Goal: Task Accomplishment & Management: Use online tool/utility

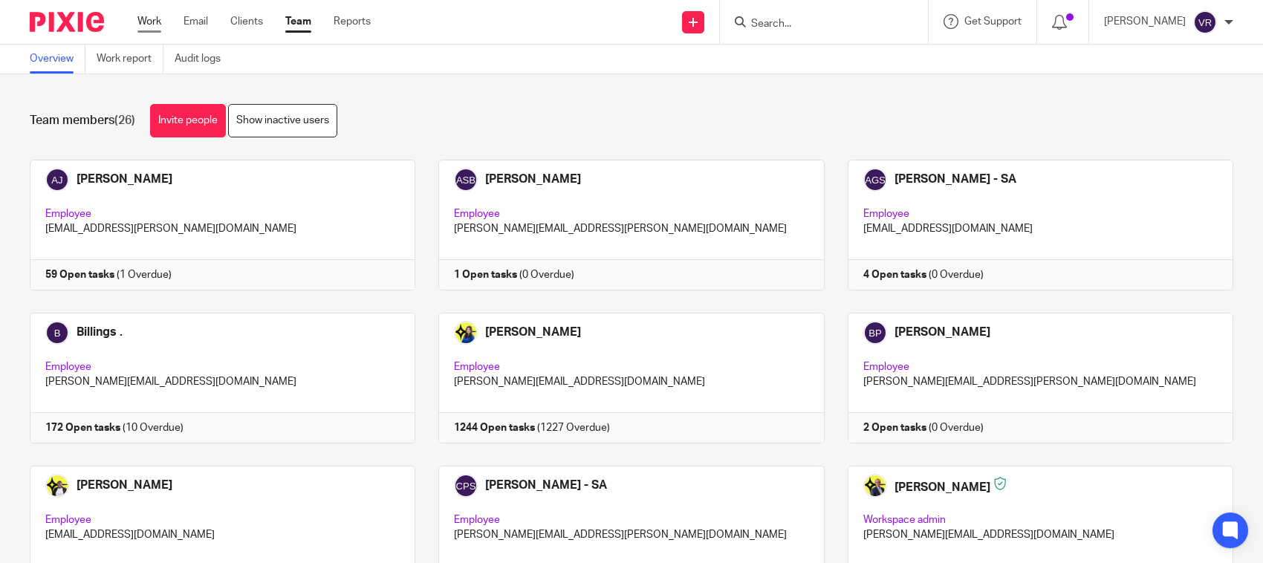
click at [158, 19] on link "Work" at bounding box center [149, 21] width 24 height 15
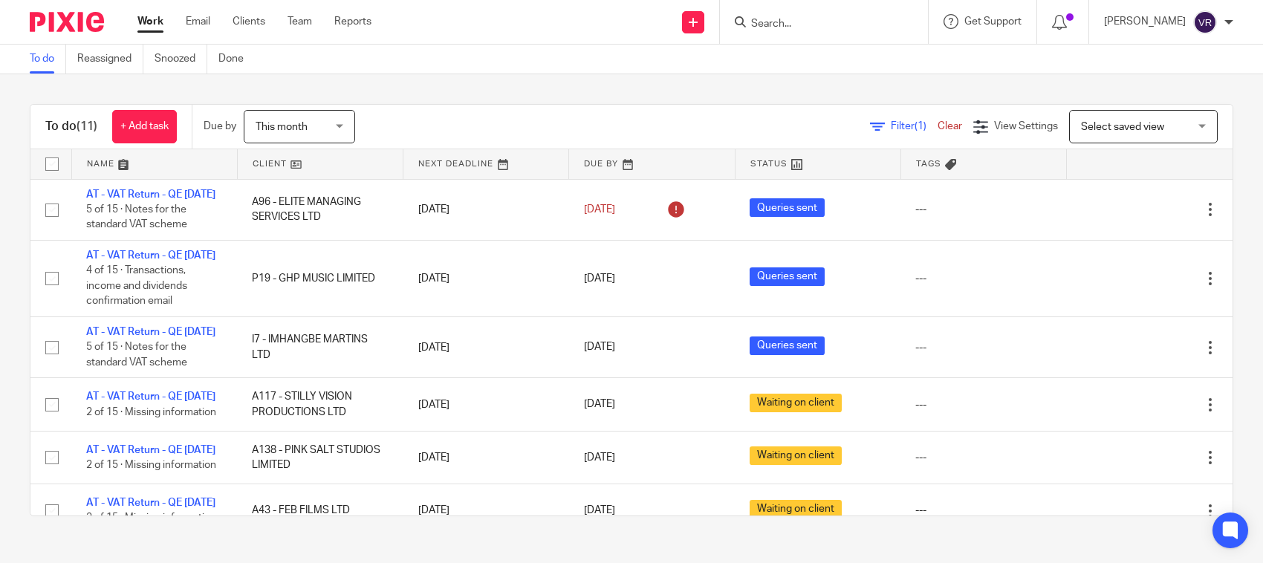
click at [891, 127] on span "Filter (1)" at bounding box center [914, 126] width 47 height 10
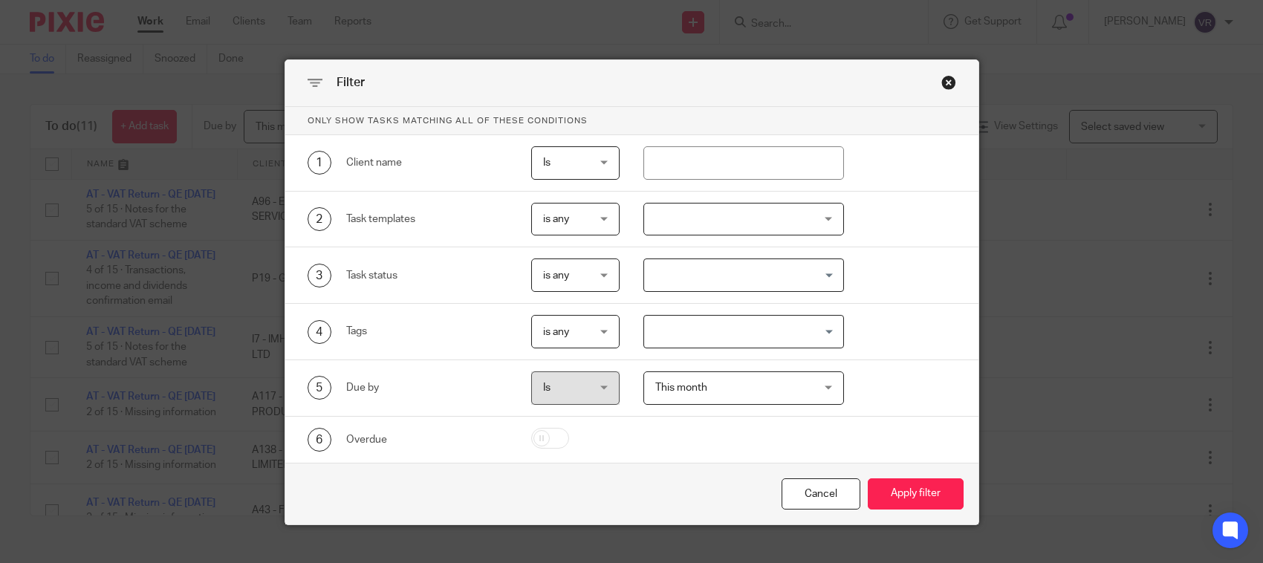
click at [725, 268] on input "Search for option" at bounding box center [741, 275] width 190 height 26
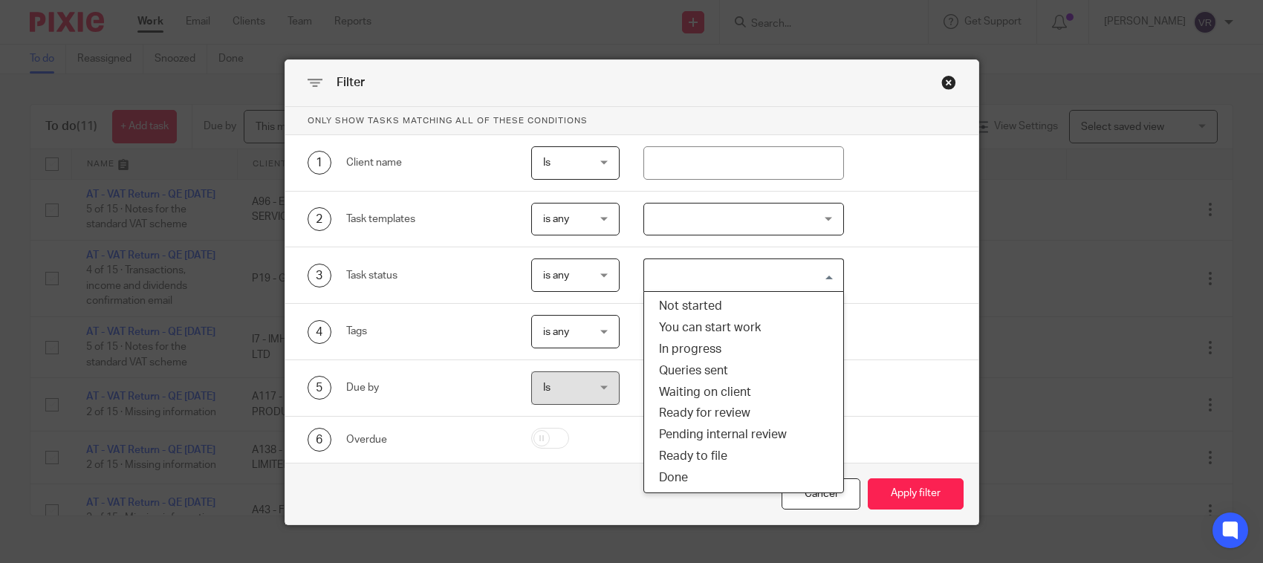
click at [714, 317] on li "Not started" at bounding box center [743, 307] width 199 height 22
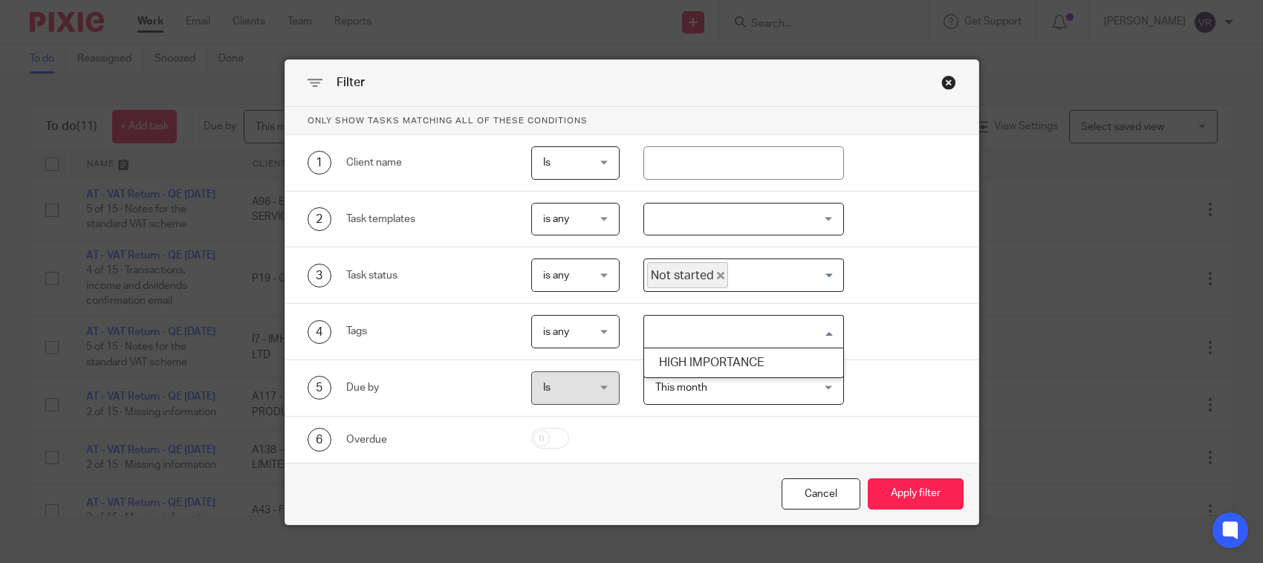
click at [715, 320] on div "Search for option" at bounding box center [740, 330] width 192 height 29
click at [717, 276] on icon "Deselect Not started" at bounding box center [720, 275] width 7 height 7
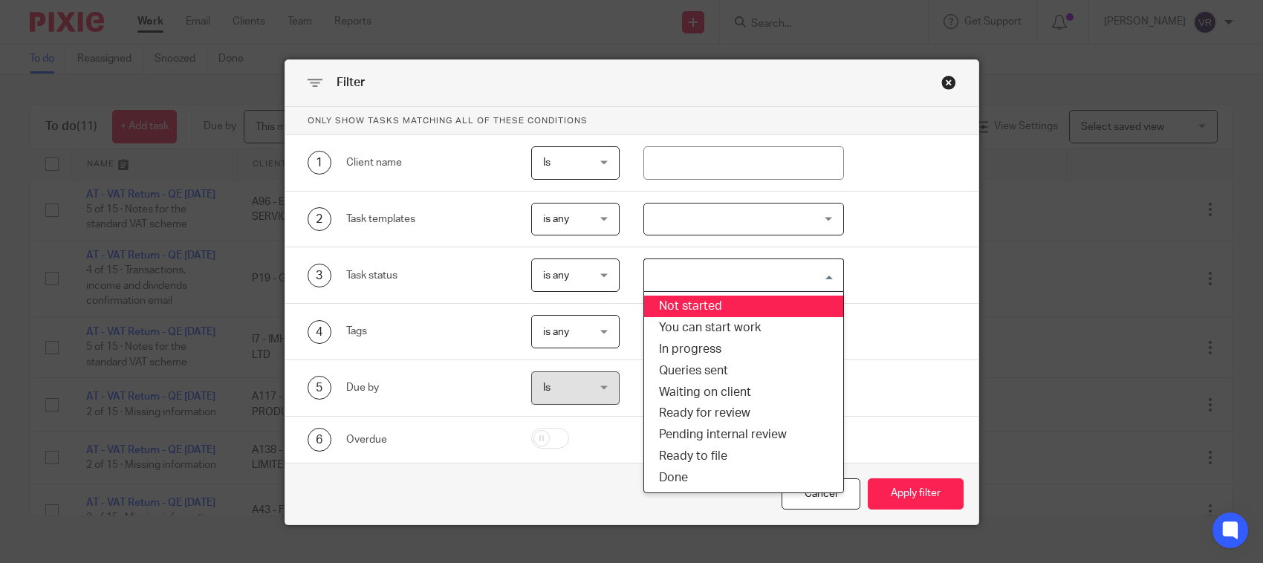
click at [808, 270] on input "Search for option" at bounding box center [741, 275] width 190 height 26
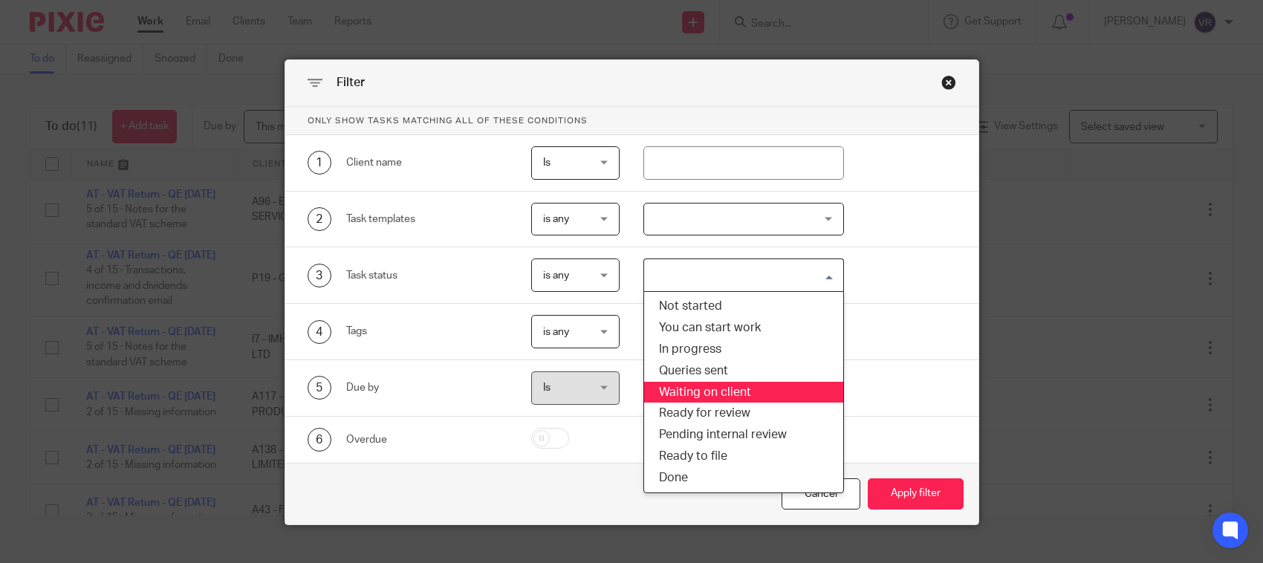
click at [704, 387] on li "Waiting on client" at bounding box center [743, 393] width 199 height 22
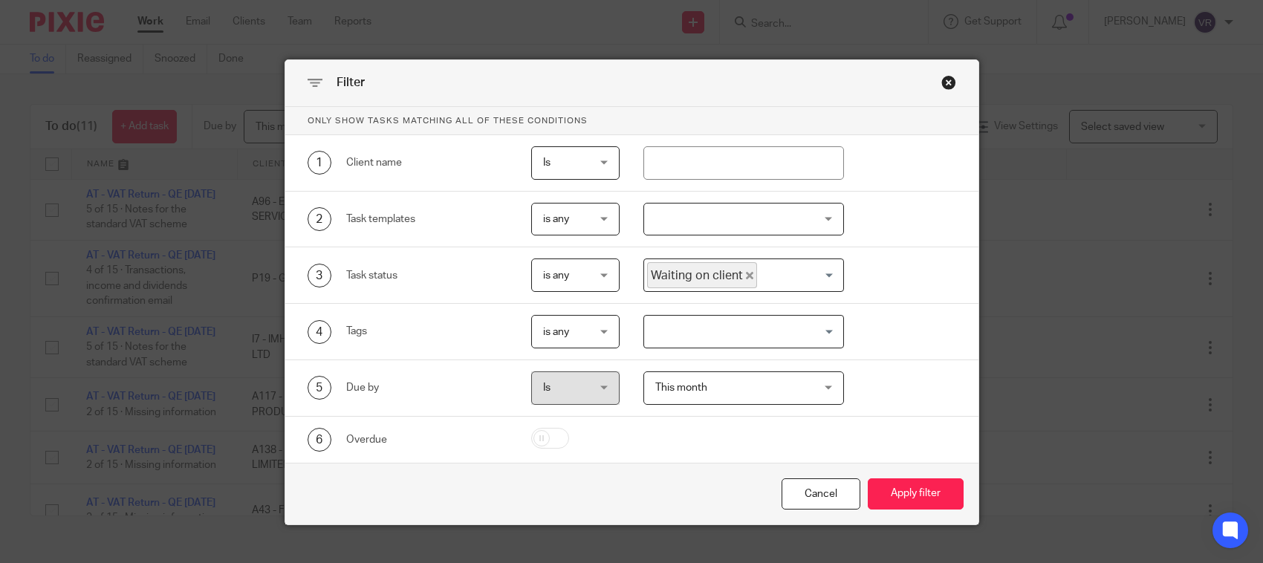
drag, startPoint x: 910, startPoint y: 481, endPoint x: 901, endPoint y: 477, distance: 9.7
click at [910, 482] on button "Apply filter" at bounding box center [916, 495] width 96 height 32
